Goal: Task Accomplishment & Management: Complete application form

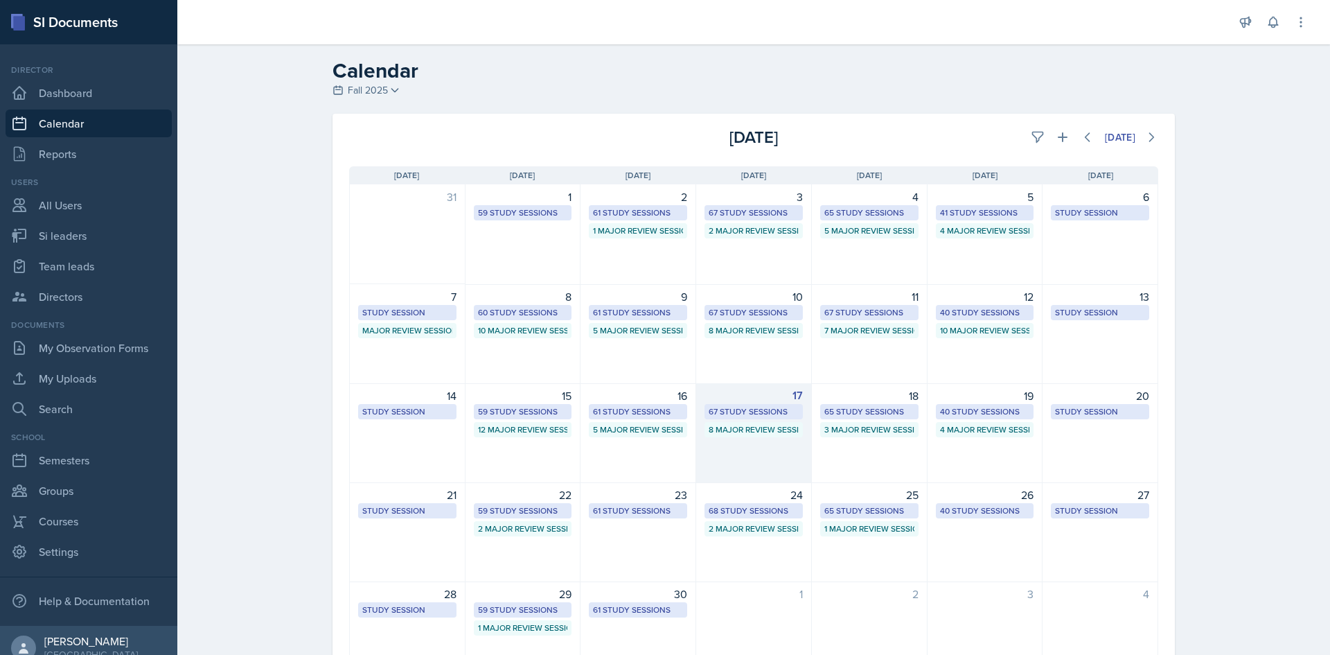
click at [713, 406] on div "67 Study Sessions" at bounding box center [754, 411] width 90 height 12
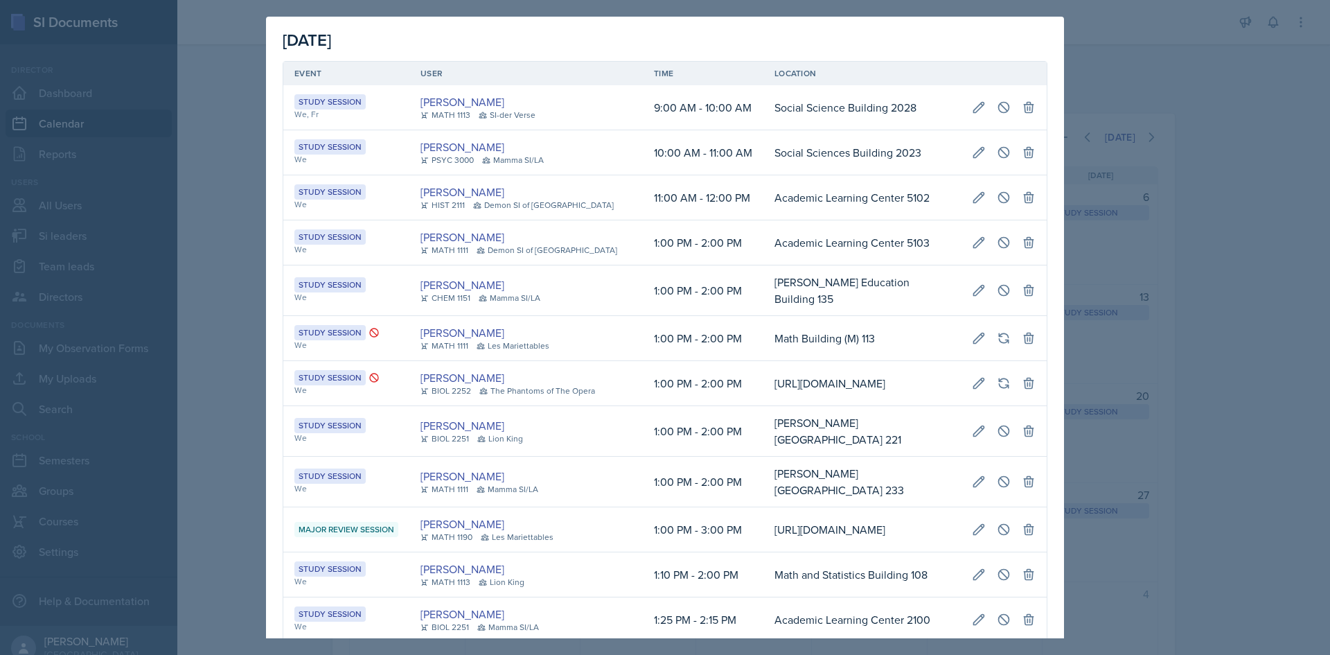
click at [539, 384] on div "[PERSON_NAME]" at bounding box center [512, 377] width 183 height 17
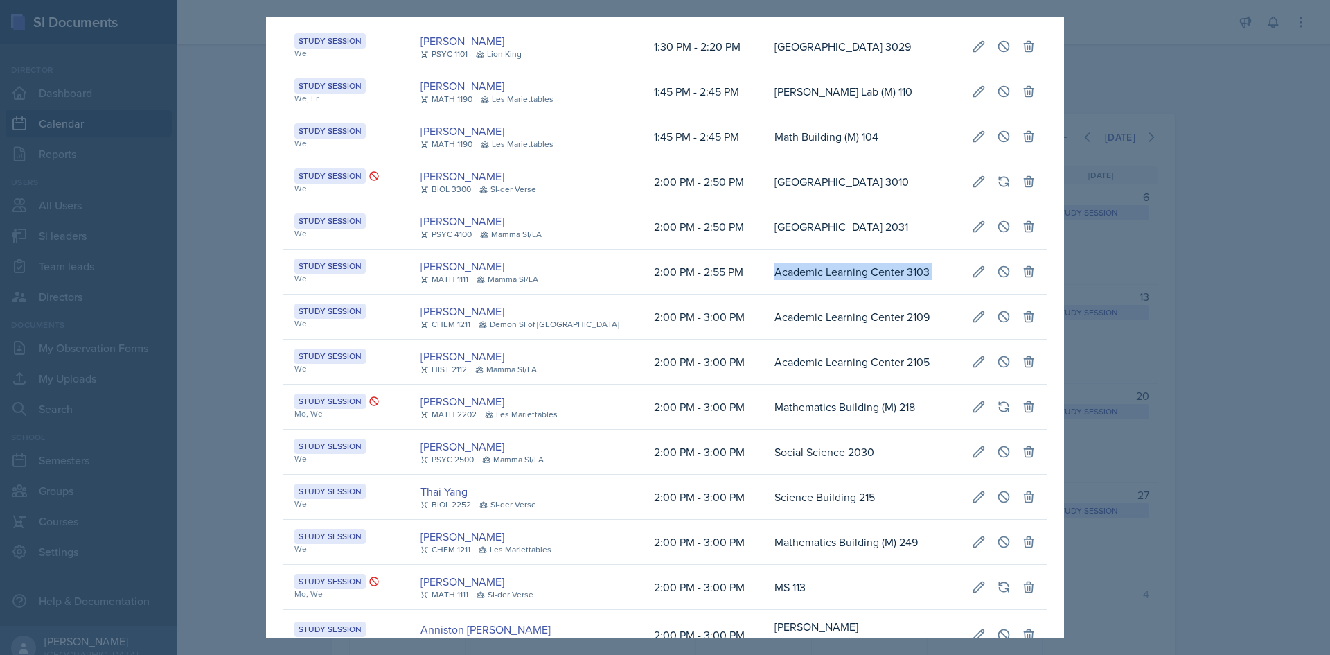
scroll to position [0, 312]
drag, startPoint x: 745, startPoint y: 324, endPoint x: 1031, endPoint y: 326, distance: 286.1
click at [1031, 294] on tr "Study Session We [PERSON_NAME] MATH 1111 Mamma SI/LA 2:00 PM - 2:55 PM Academic…" at bounding box center [664, 271] width 763 height 45
click at [997, 279] on icon at bounding box center [1004, 272] width 14 height 14
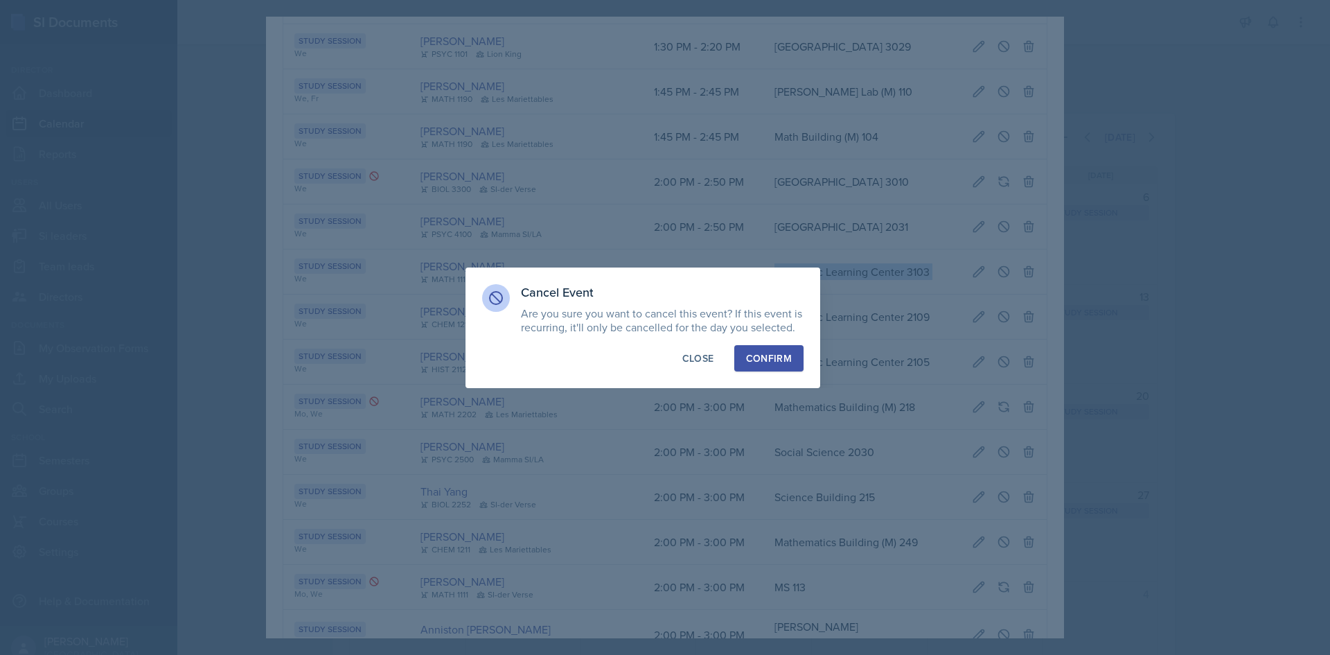
click at [781, 362] on div "Confirm" at bounding box center [769, 358] width 46 height 14
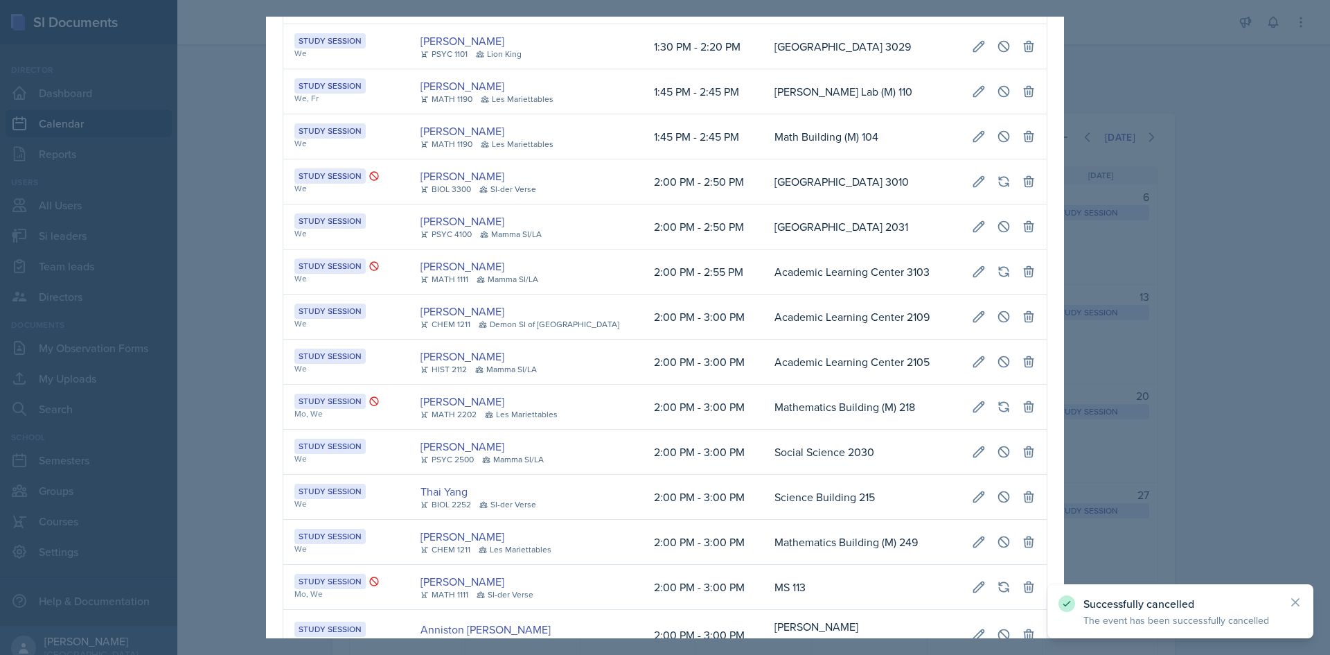
click at [197, 371] on div at bounding box center [665, 327] width 1330 height 655
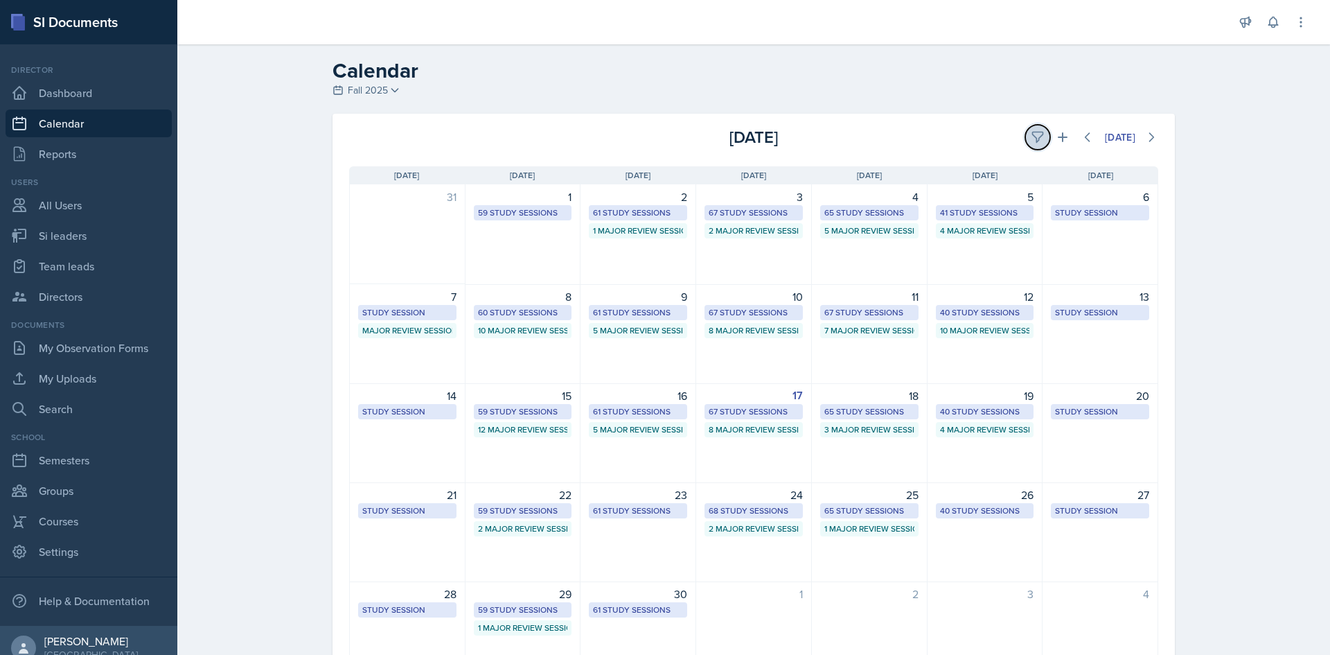
click at [1042, 138] on button at bounding box center [1037, 137] width 25 height 25
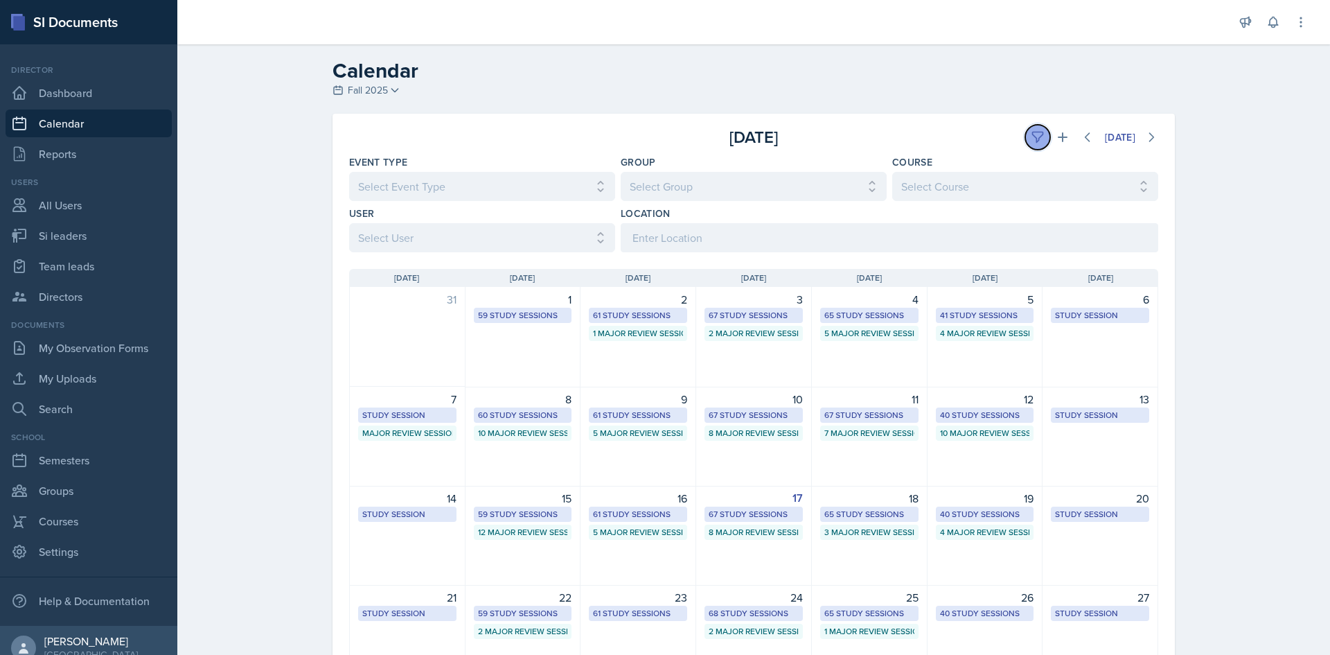
click at [1039, 137] on button at bounding box center [1037, 137] width 25 height 25
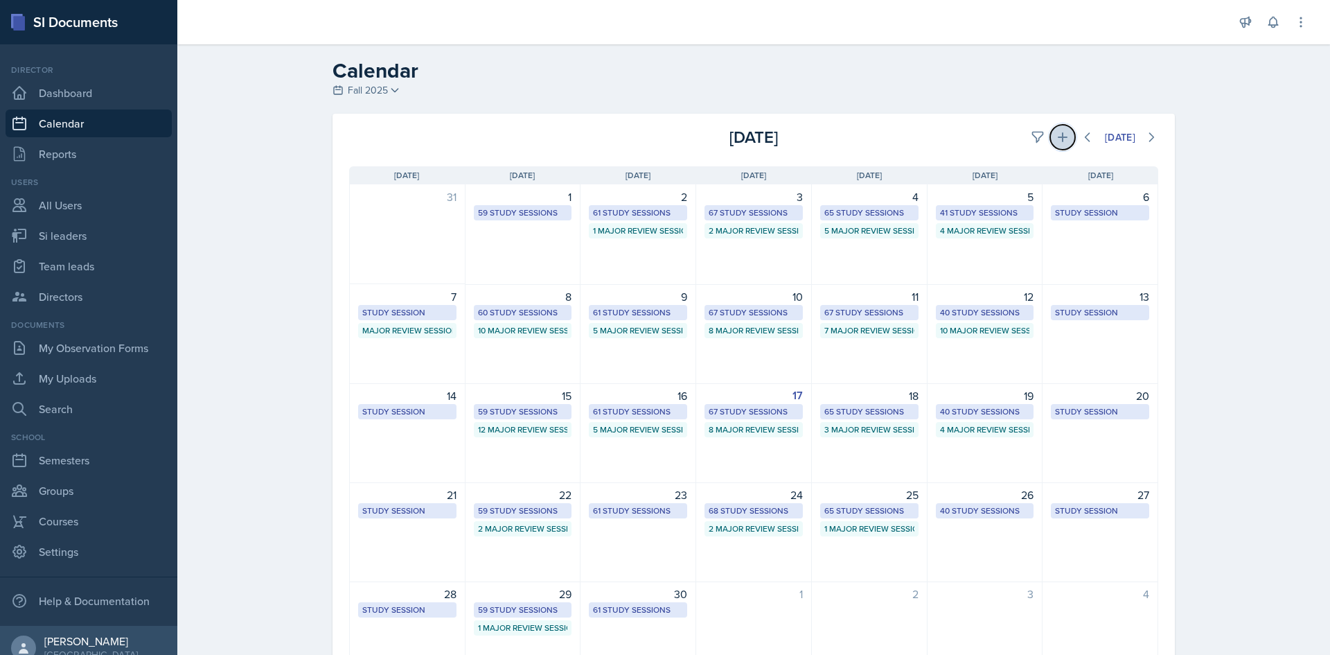
click at [1057, 141] on icon at bounding box center [1063, 137] width 14 height 14
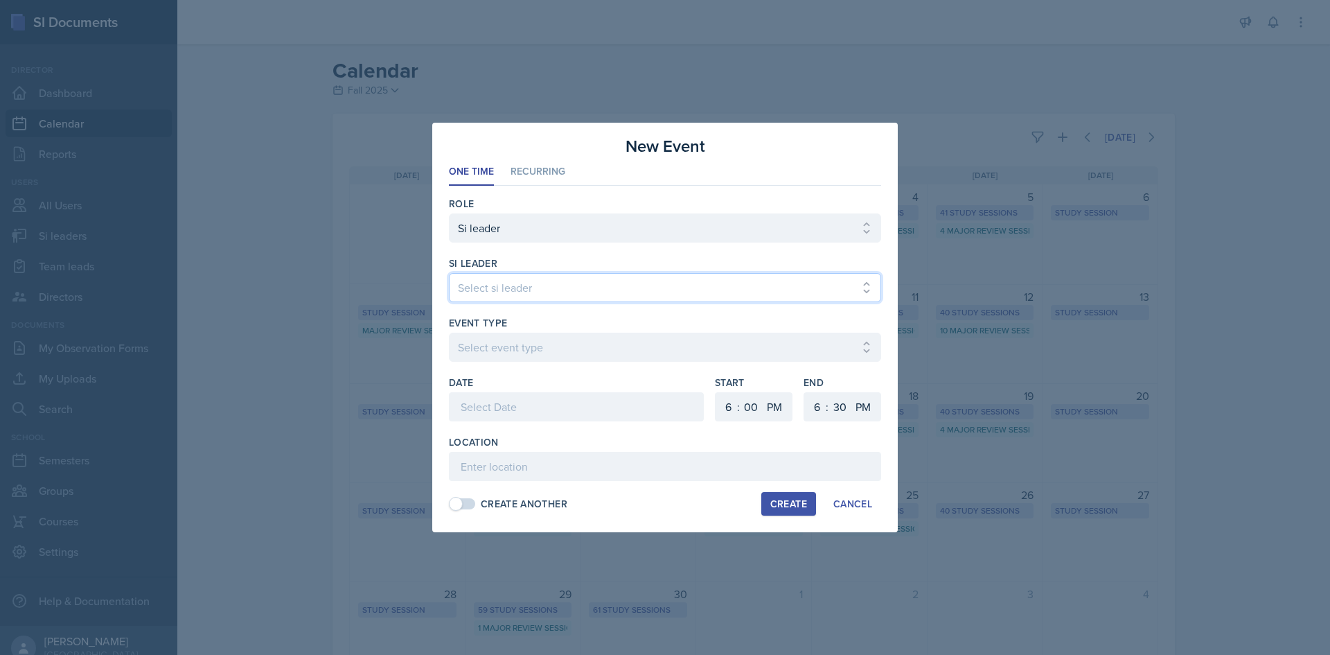
click at [664, 301] on select "Select si leader [PERSON_NAME] [PERSON_NAME] [PERSON_NAME] [PERSON_NAME] [PERSO…" at bounding box center [665, 287] width 432 height 29
click at [578, 303] on div at bounding box center [665, 309] width 432 height 14
drag, startPoint x: 577, startPoint y: 285, endPoint x: 576, endPoint y: 298, distance: 12.5
click at [577, 285] on select "Select si leader [PERSON_NAME] [PERSON_NAME] [PERSON_NAME] [PERSON_NAME] [PERSO…" at bounding box center [665, 287] width 432 height 29
select select "c01160dc-055e-4985-8e6c-100952cd2e8c"
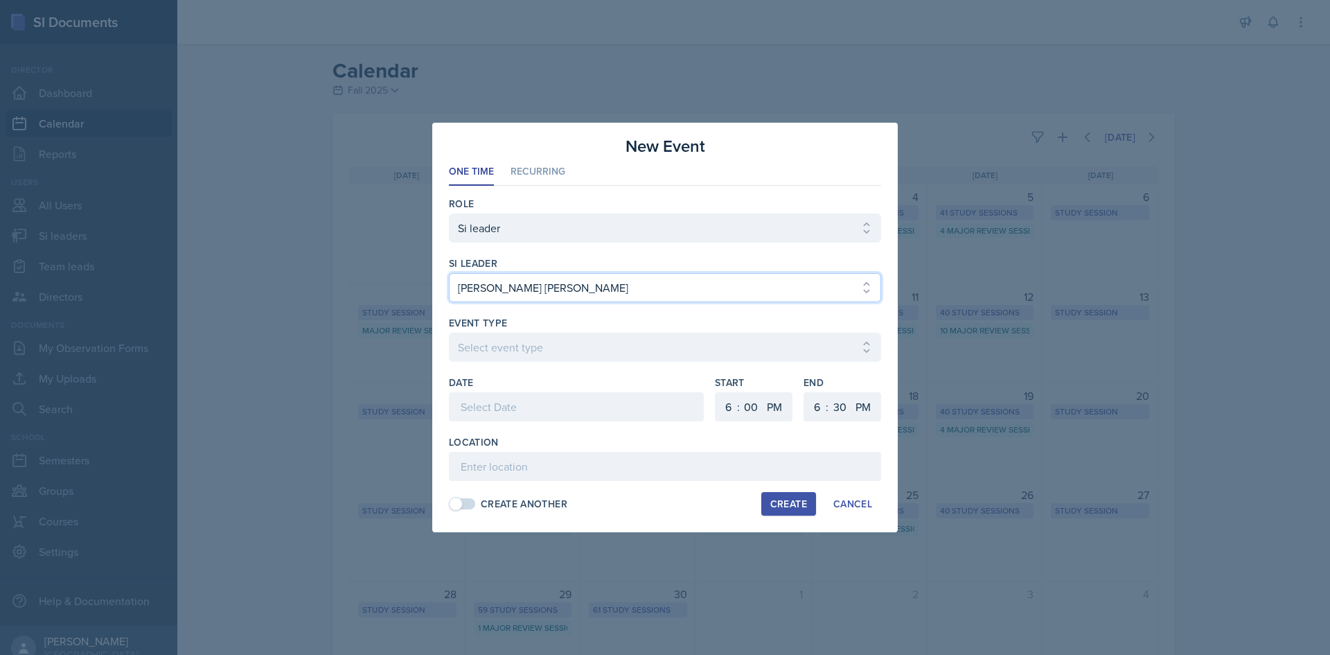
click at [449, 273] on select "Select si leader [PERSON_NAME] [PERSON_NAME] [PERSON_NAME] [PERSON_NAME] [PERSO…" at bounding box center [665, 287] width 432 height 29
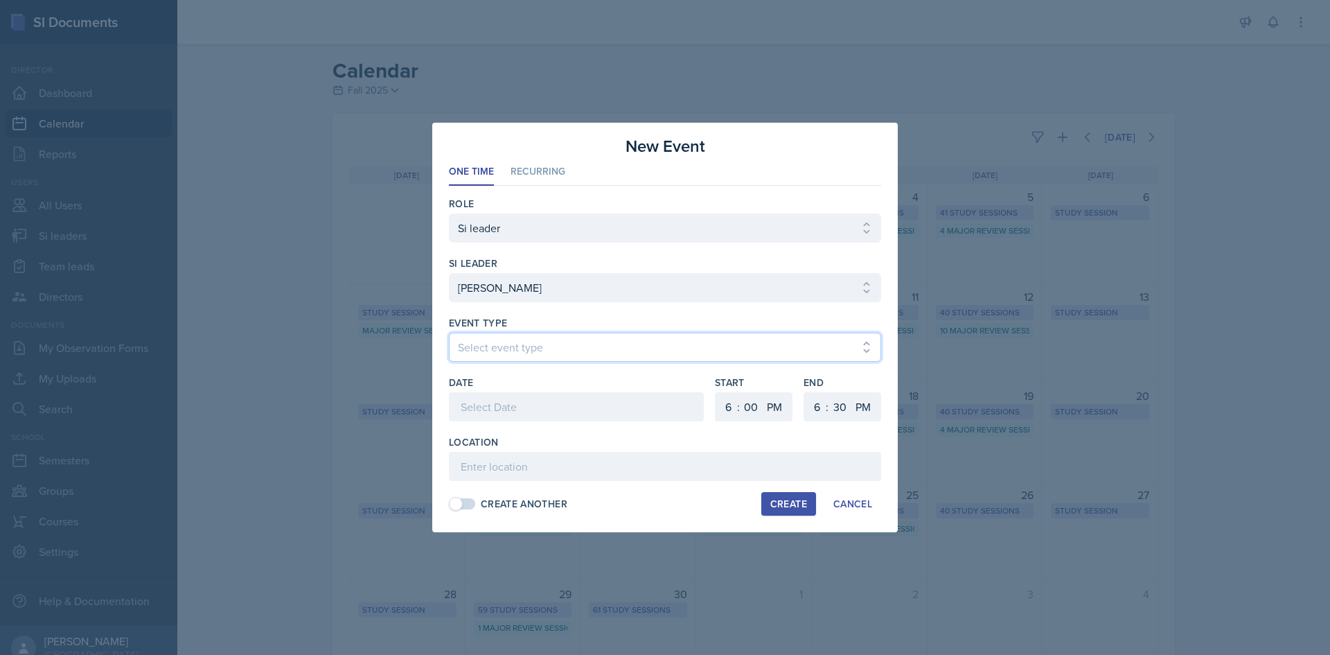
click at [480, 348] on select "Select event type Major Review Session Study Session" at bounding box center [665, 347] width 432 height 29
select select "66bb7cbf-e419-488b-a7ef-f63bc5f9ed04"
click at [449, 333] on select "Select event type Major Review Session Study Session" at bounding box center [665, 347] width 432 height 29
click at [493, 423] on div at bounding box center [576, 428] width 255 height 14
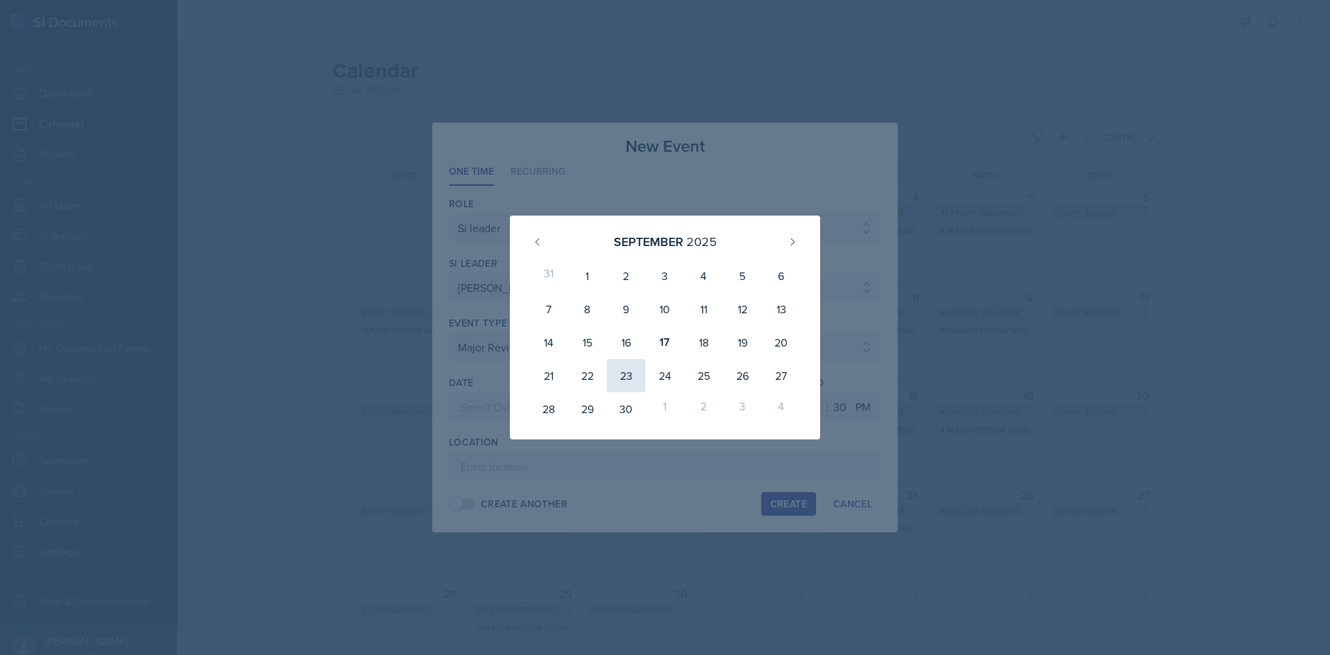
click at [612, 378] on div "23" at bounding box center [626, 375] width 39 height 33
type input "[DATE]"
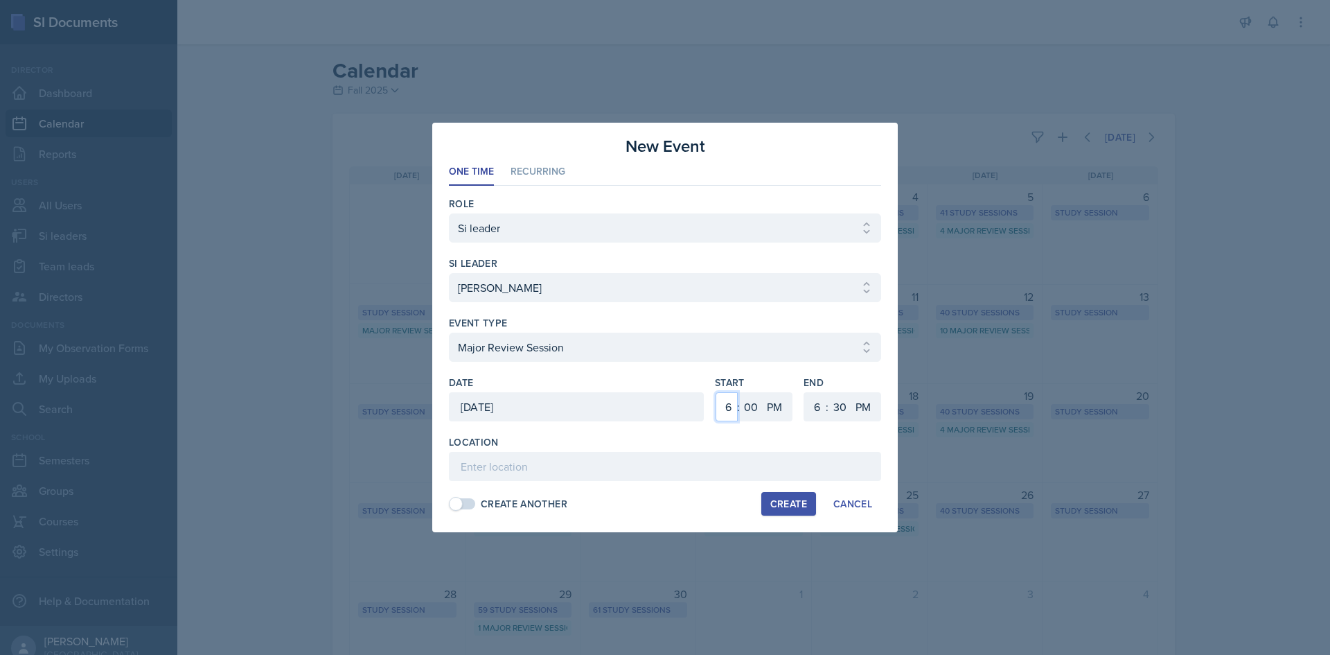
click at [718, 393] on select "1 2 3 4 5 6 7 8 9 10 11 12" at bounding box center [727, 406] width 22 height 29
select select "12"
click at [716, 392] on select "1 2 3 4 5 6 7 8 9 10 11 12" at bounding box center [727, 406] width 22 height 29
drag, startPoint x: 806, startPoint y: 402, endPoint x: 814, endPoint y: 402, distance: 8.3
click at [806, 402] on select "1 2 3 4 5 6 7 8 9 10 11 12" at bounding box center [815, 406] width 22 height 29
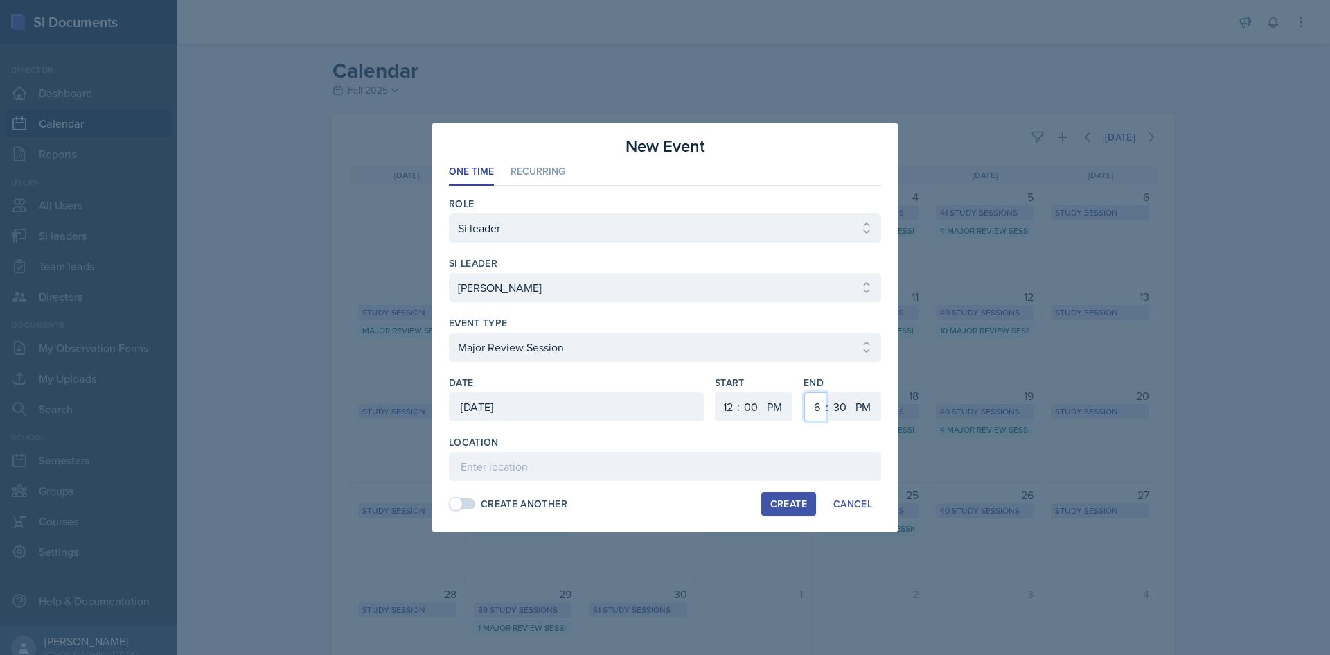
select select "1"
click at [804, 392] on select "1 2 3 4 5 6 7 8 9 10 11 12" at bounding box center [815, 406] width 22 height 29
drag, startPoint x: 837, startPoint y: 407, endPoint x: 836, endPoint y: 398, distance: 8.4
click at [837, 407] on select "00 05 10 15 20 25 30 35 40 45 50 55" at bounding box center [840, 406] width 22 height 29
select select "0"
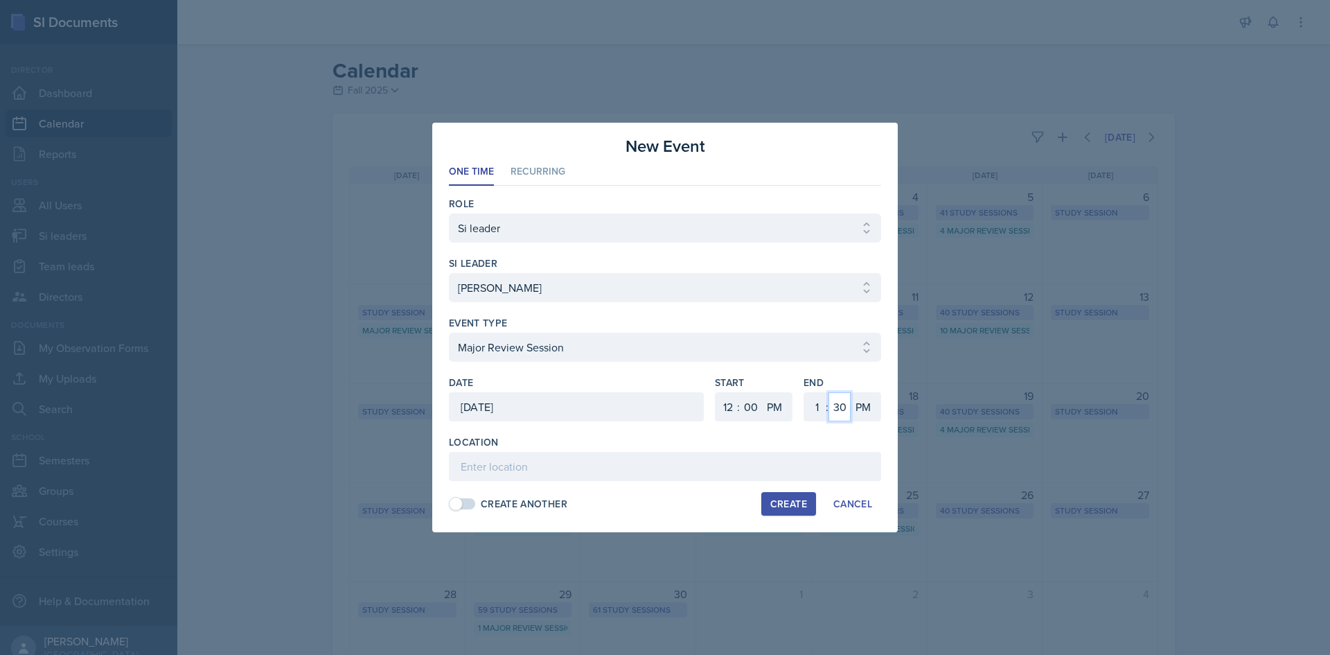
click at [829, 392] on select "00 05 10 15 20 25 30 35 40 45 50 55" at bounding box center [840, 406] width 22 height 29
click at [702, 450] on div "Location" at bounding box center [665, 458] width 432 height 46
click at [696, 469] on input at bounding box center [665, 466] width 432 height 29
paste input "[GEOGRAPHIC_DATA] 3033"
type input "[GEOGRAPHIC_DATA] 3033"
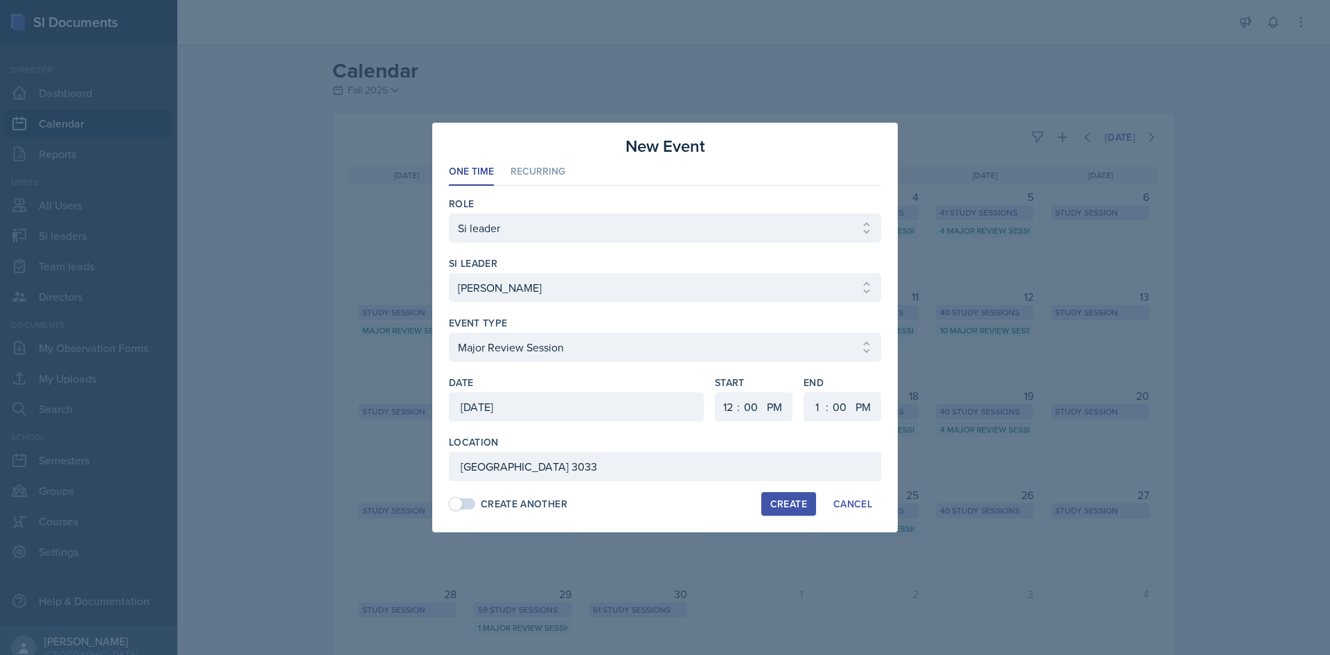
click at [755, 508] on div "Create Cancel" at bounding box center [817, 504] width 128 height 24
click at [806, 508] on div "Create" at bounding box center [788, 503] width 37 height 11
select select
select select "6"
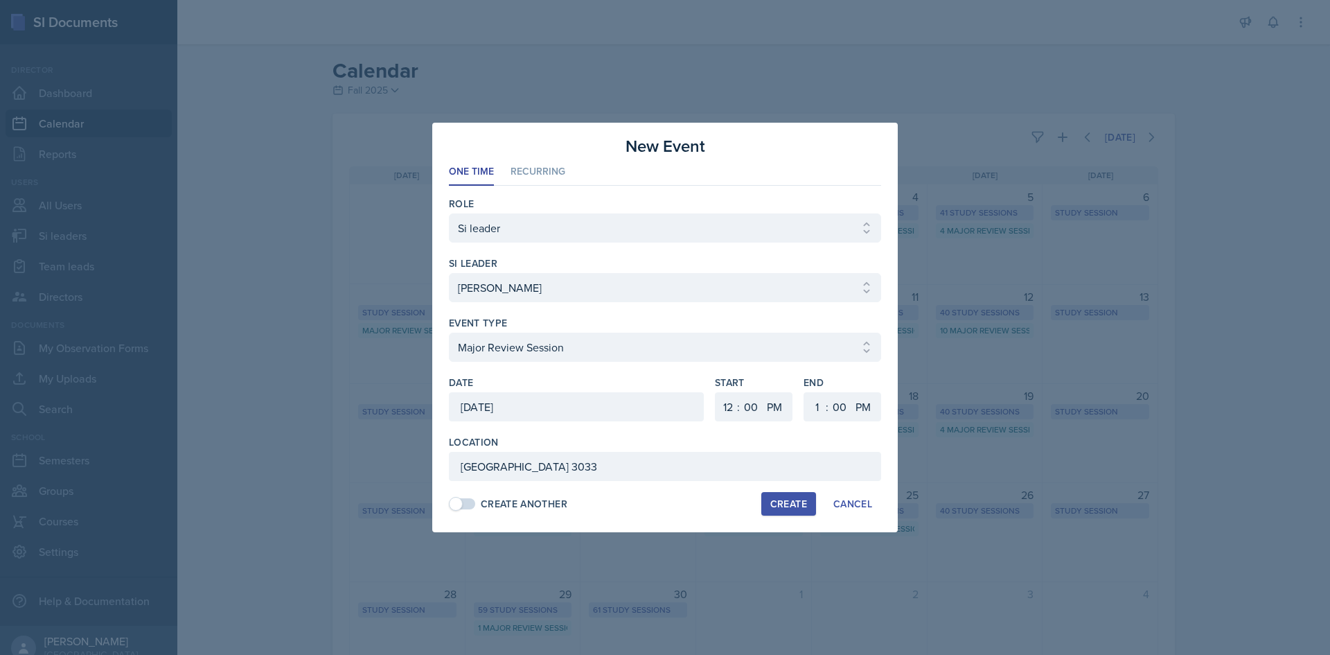
select select "6"
select select "30"
